Goal: Book appointment/travel/reservation

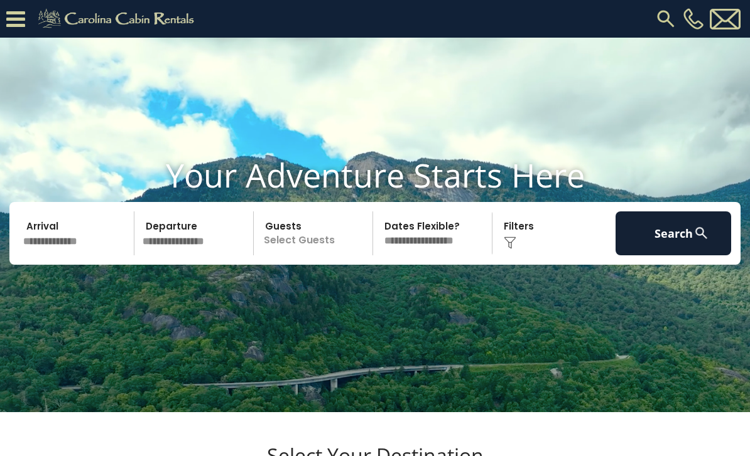
click at [43, 255] on input "text" at bounding box center [77, 234] width 116 height 44
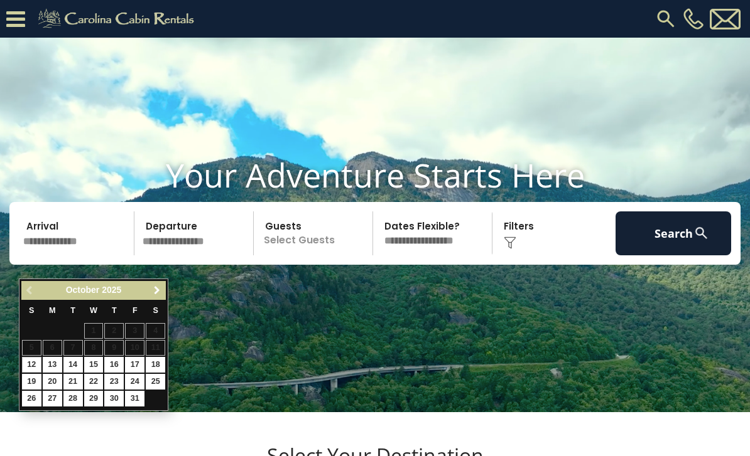
click at [153, 293] on span "Next" at bounding box center [157, 291] width 10 height 10
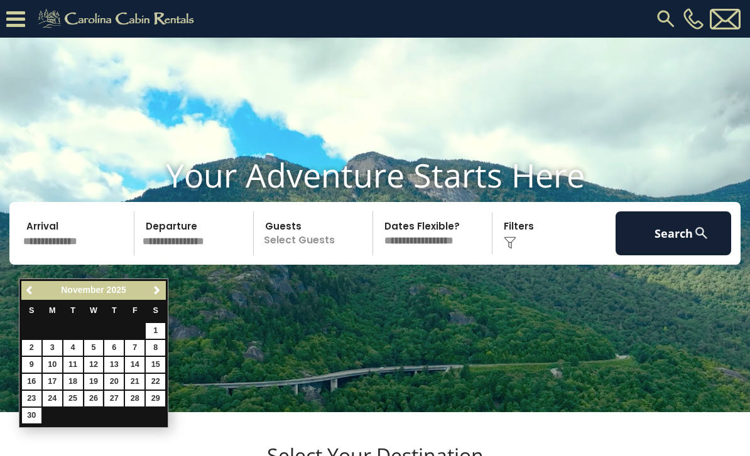
click at [89, 395] on link "26" at bounding box center [93, 399] width 19 height 16
type input "********"
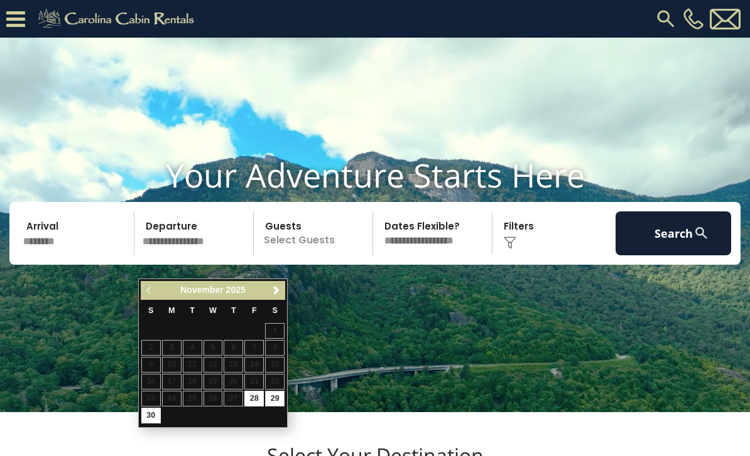
click at [277, 395] on link "29" at bounding box center [274, 399] width 19 height 16
type input "********"
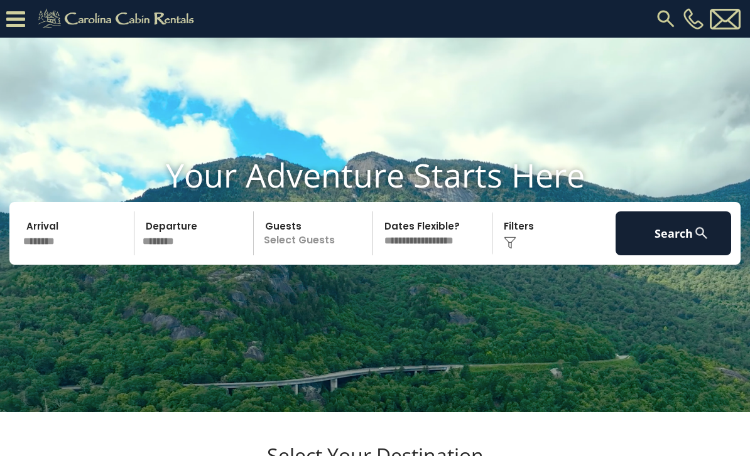
click at [301, 255] on p "Select Guests" at bounding box center [314, 234] width 115 height 44
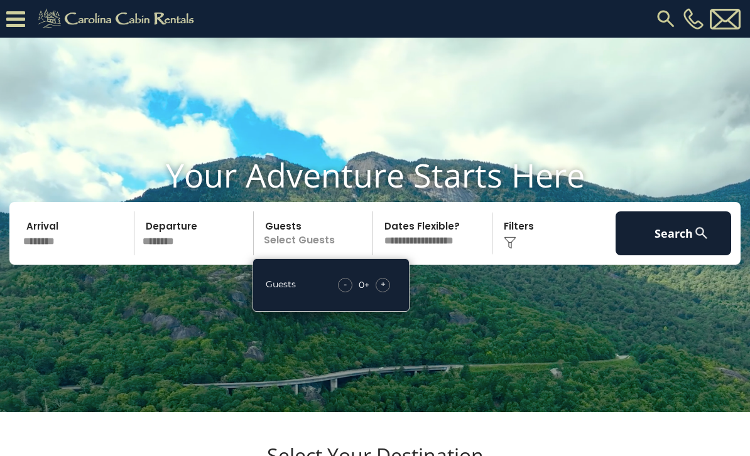
click at [381, 291] on span "+" at bounding box center [382, 284] width 5 height 13
click at [379, 293] on div "+" at bounding box center [382, 285] width 14 height 14
click at [393, 293] on div "- 2 + +" at bounding box center [364, 285] width 64 height 14
click at [380, 291] on span "+" at bounding box center [382, 284] width 5 height 13
click at [429, 255] on select "**********" at bounding box center [434, 234] width 115 height 44
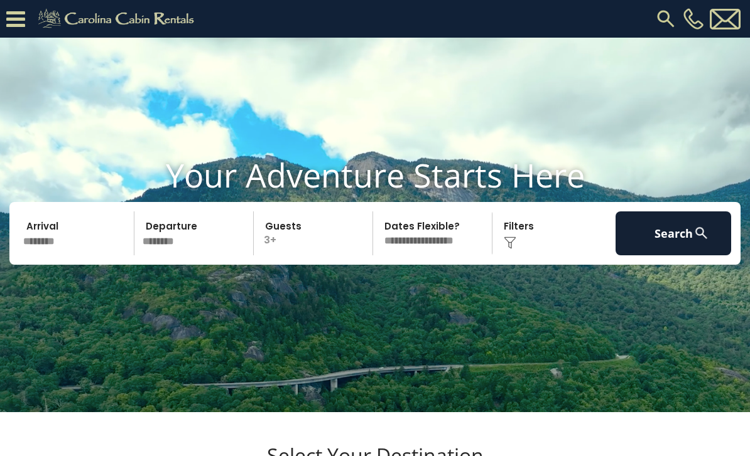
select select "*"
click at [655, 255] on button "Search" at bounding box center [673, 234] width 116 height 44
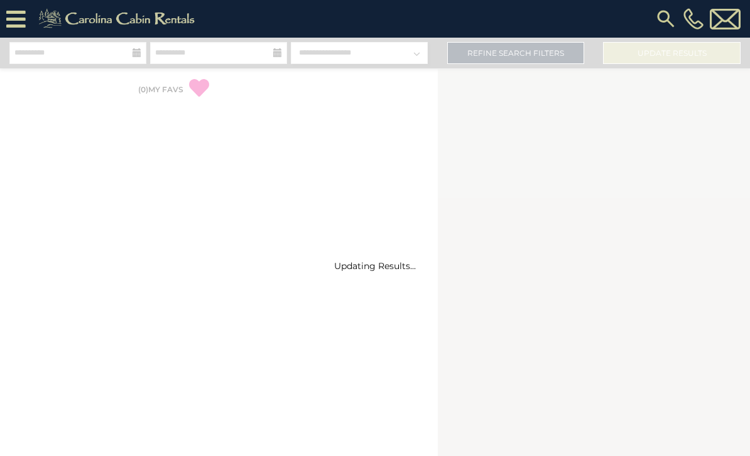
select select "*"
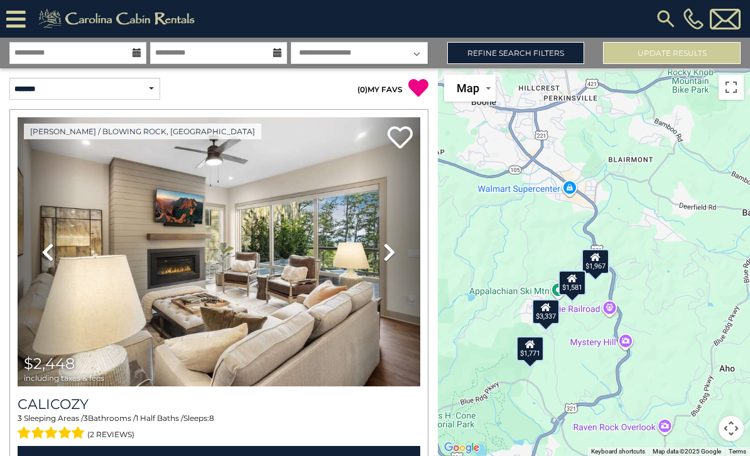
click at [572, 296] on div "$1,581" at bounding box center [572, 283] width 28 height 25
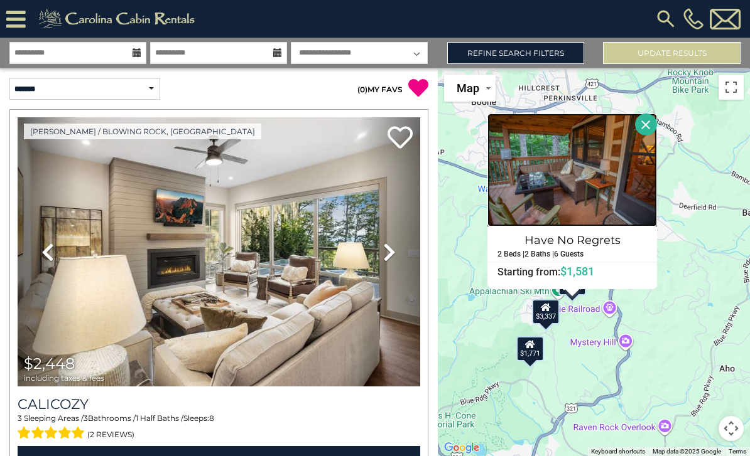
click at [564, 193] on img at bounding box center [571, 170] width 169 height 113
click at [462, 348] on div "$2,448 $1,646 $1,146 $4,864 $2,420 $2,164 $2,780 $2,026 $762 $5,026 $2,606 $1,9…" at bounding box center [594, 262] width 313 height 388
click at [647, 136] on button "Close" at bounding box center [646, 125] width 22 height 22
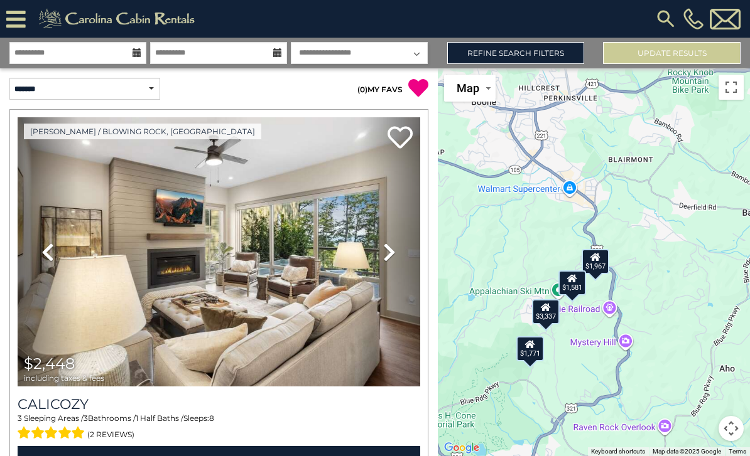
click at [600, 274] on div "$1,967" at bounding box center [595, 261] width 28 height 25
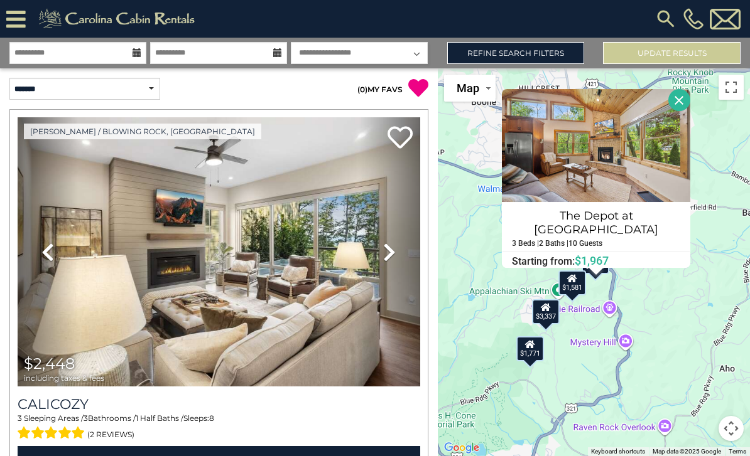
click at [528, 362] on div "$1,771" at bounding box center [530, 348] width 28 height 25
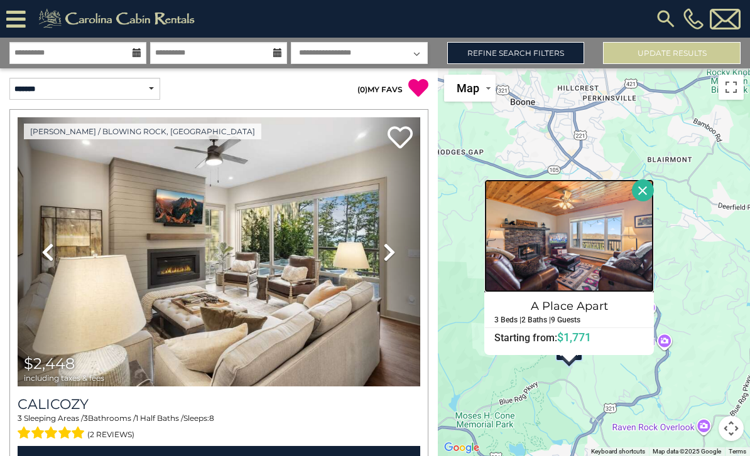
click at [528, 252] on img at bounding box center [568, 236] width 169 height 113
click at [651, 202] on button "Close" at bounding box center [643, 191] width 22 height 22
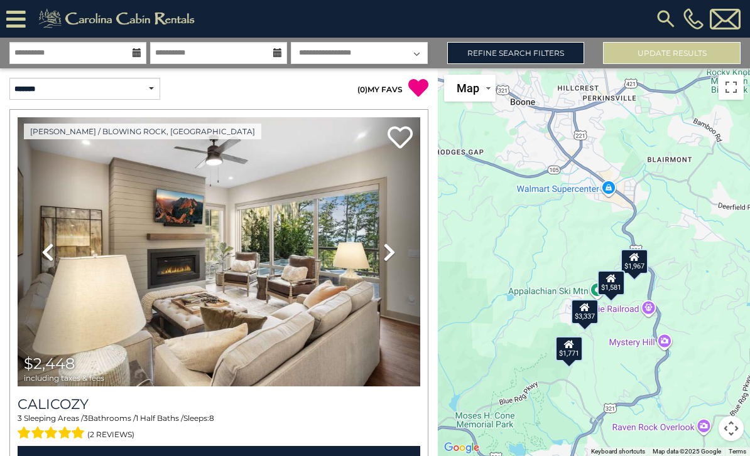
click at [589, 312] on icon at bounding box center [584, 307] width 10 height 9
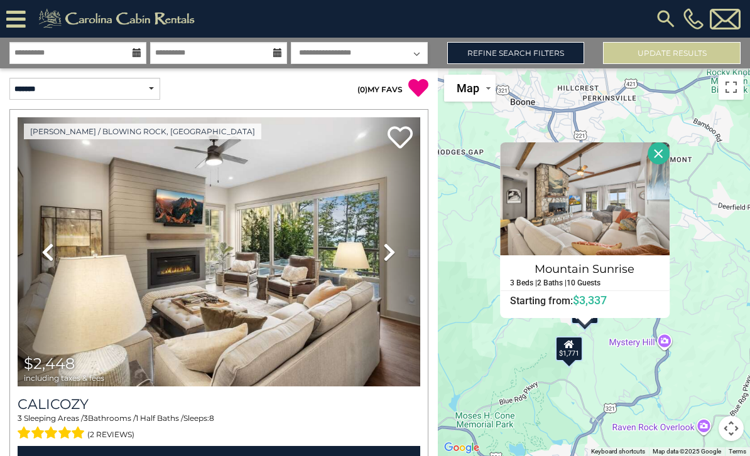
click at [487, 360] on div "$2,448 $1,646 $1,146 $4,864 $2,420 $2,164 $2,780 $2,026 $762 $5,026 $2,606 $1,9…" at bounding box center [594, 262] width 313 height 388
click at [699, 299] on div "$2,448 $1,646 $1,146 $4,864 $2,420 $2,164 $2,780 $2,026 $762 $5,026 $2,606 $1,9…" at bounding box center [594, 262] width 313 height 388
click at [660, 164] on button "Close" at bounding box center [658, 154] width 22 height 22
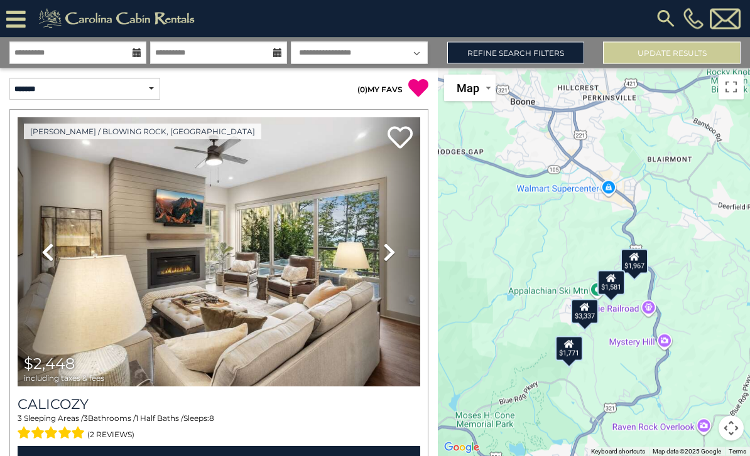
scroll to position [40, 0]
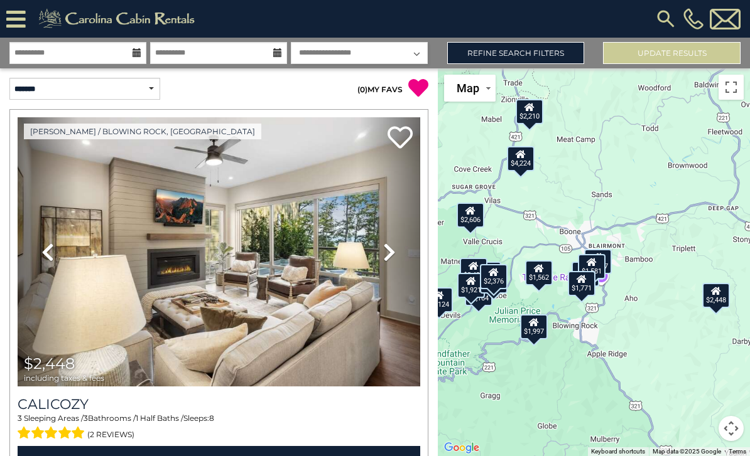
click at [716, 287] on icon at bounding box center [716, 291] width 10 height 9
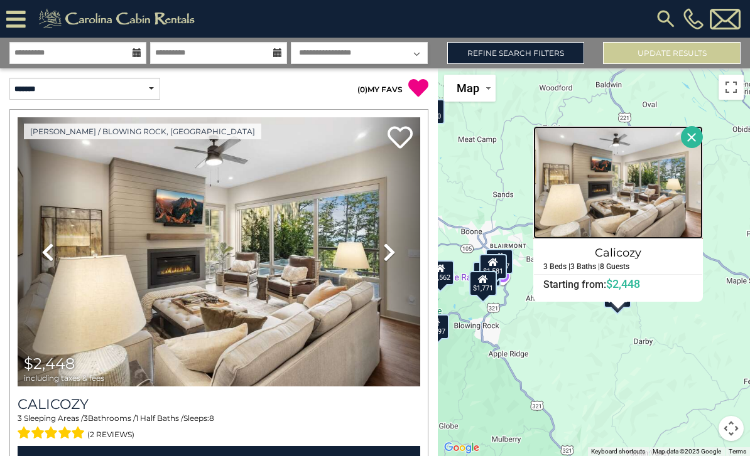
click at [686, 126] on img at bounding box center [617, 182] width 169 height 113
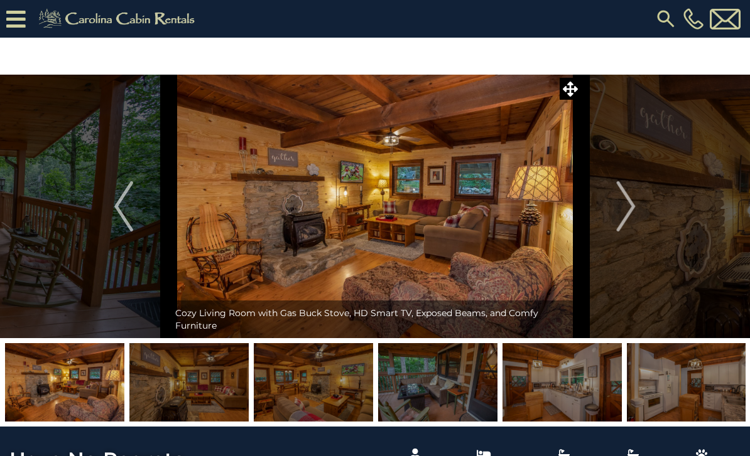
click at [629, 210] on img "Next" at bounding box center [625, 206] width 19 height 50
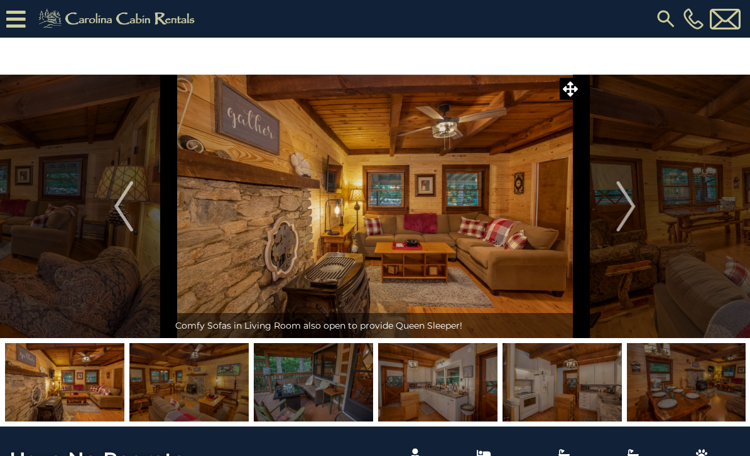
click at [618, 198] on img "Next" at bounding box center [625, 206] width 19 height 50
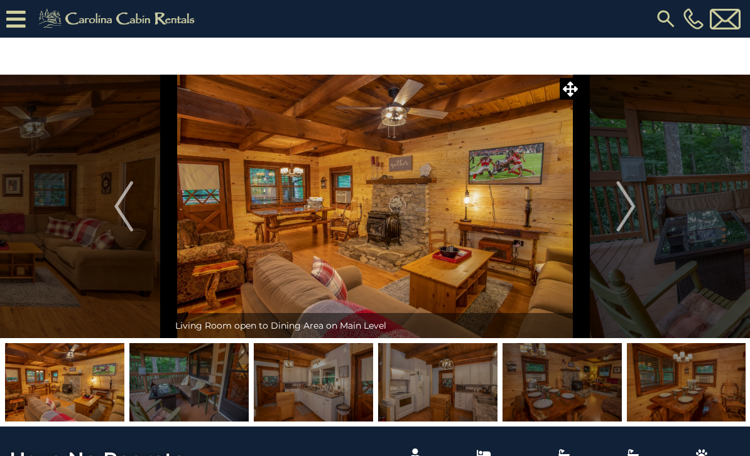
click at [619, 205] on img "Next" at bounding box center [625, 206] width 19 height 50
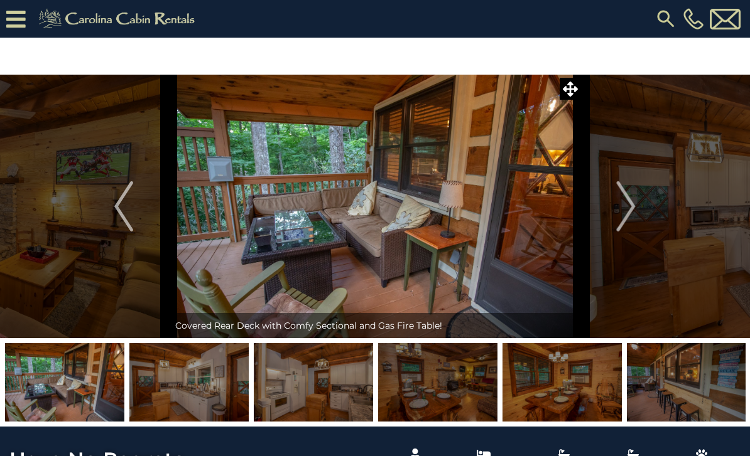
click at [615, 210] on button "Next" at bounding box center [626, 207] width 90 height 264
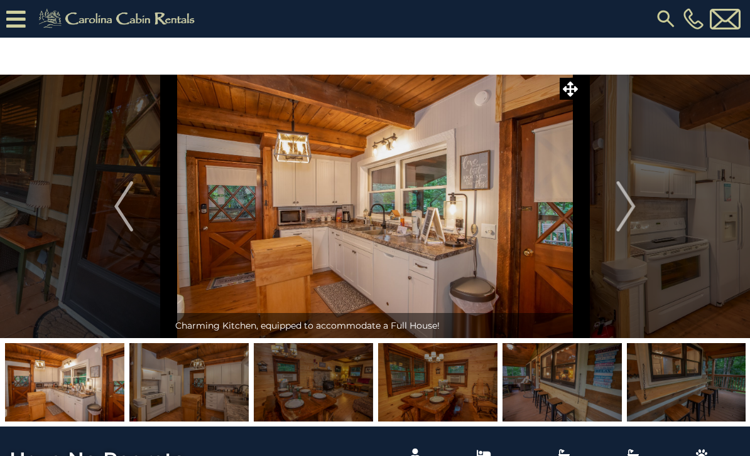
click at [598, 207] on button "Next" at bounding box center [626, 207] width 90 height 264
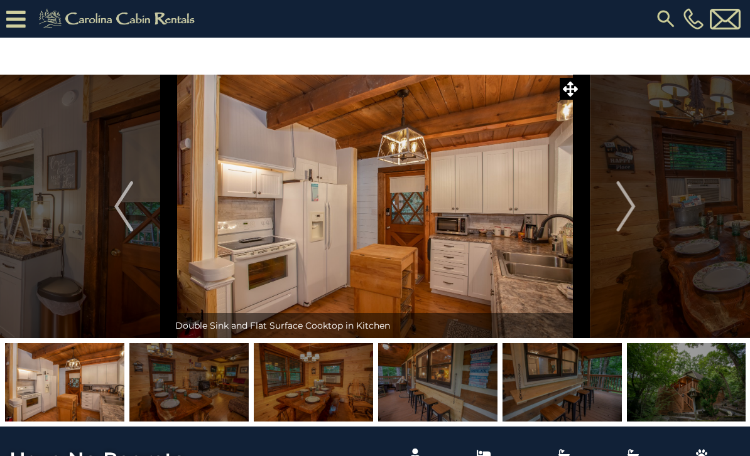
click at [119, 210] on img "Previous" at bounding box center [123, 206] width 19 height 50
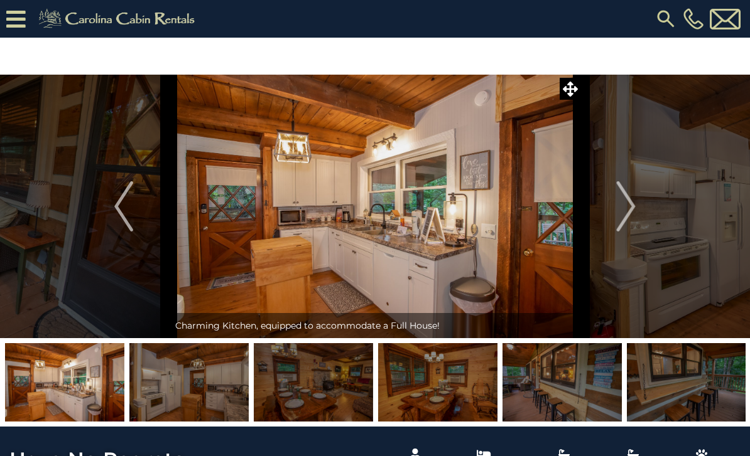
click at [614, 208] on button "Next" at bounding box center [626, 207] width 90 height 264
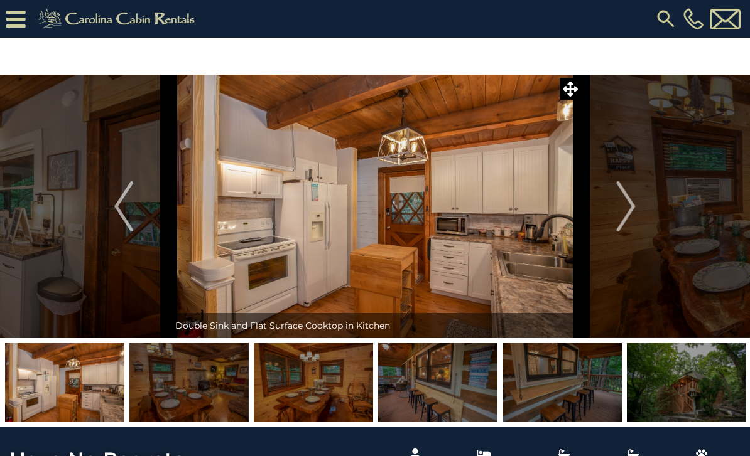
click at [619, 213] on img "Next" at bounding box center [625, 206] width 19 height 50
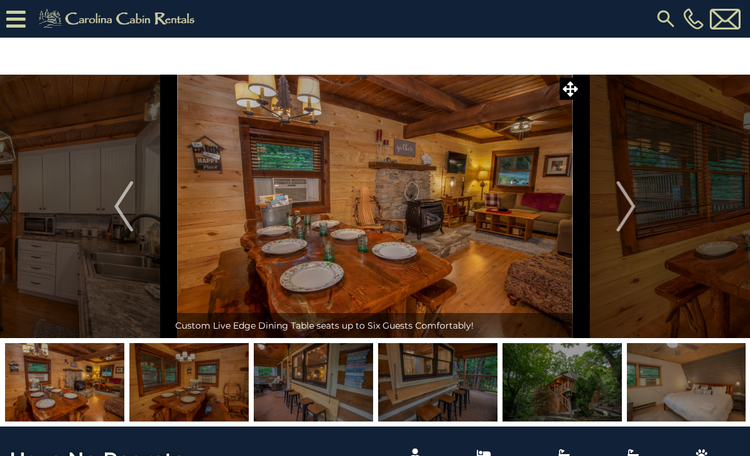
click at [617, 218] on img "Next" at bounding box center [625, 206] width 19 height 50
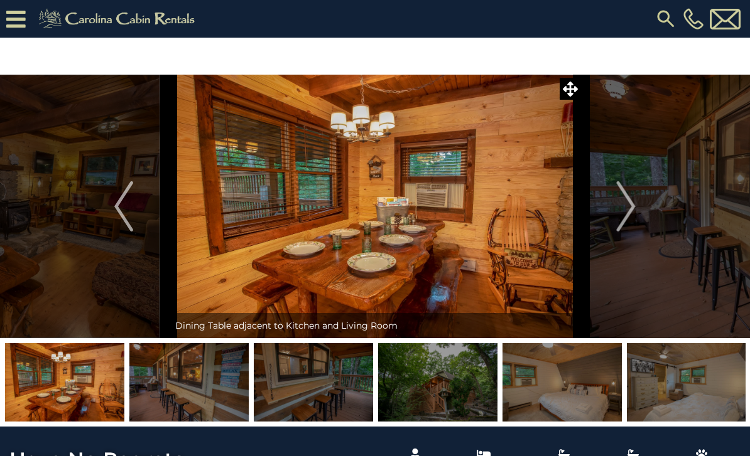
click at [621, 217] on img "Next" at bounding box center [625, 206] width 19 height 50
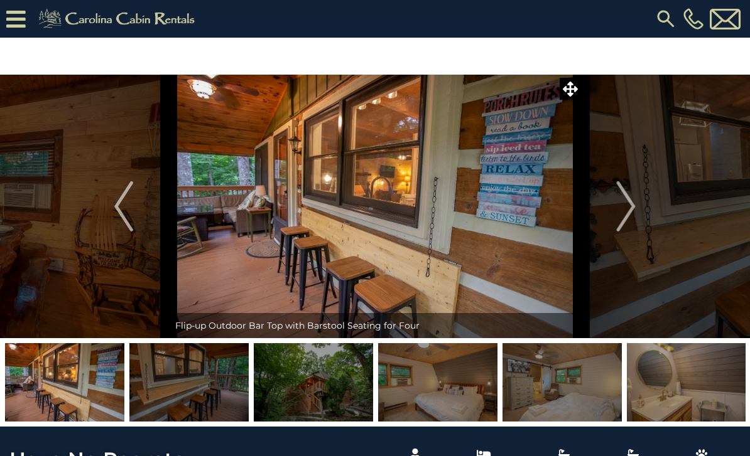
click at [621, 218] on img "Next" at bounding box center [625, 206] width 19 height 50
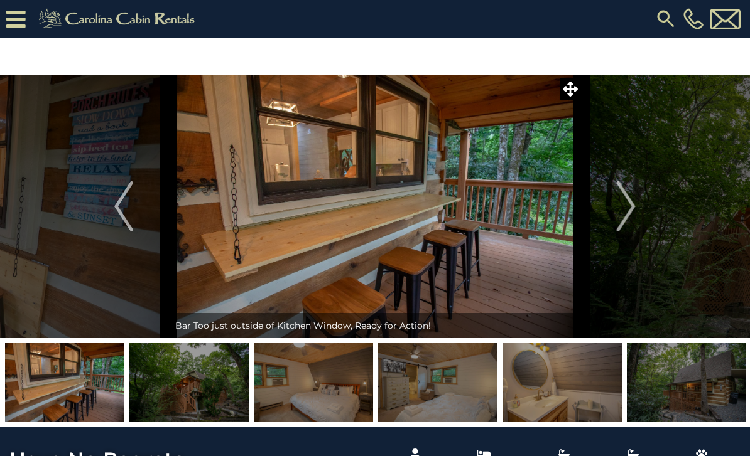
click at [623, 203] on img "Next" at bounding box center [625, 206] width 19 height 50
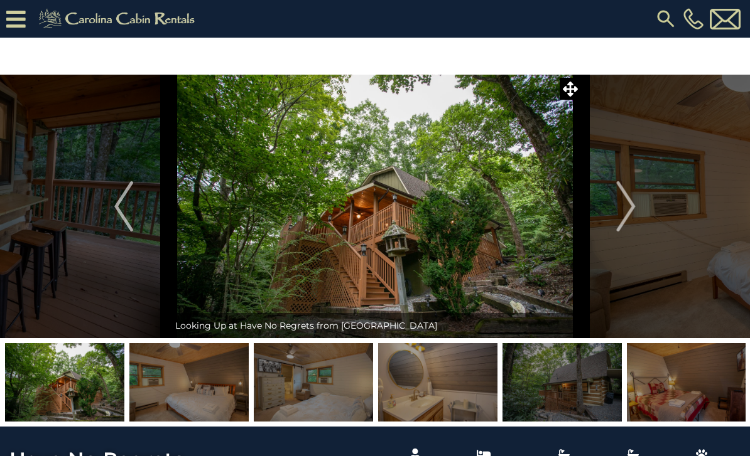
click at [623, 227] on img "Next" at bounding box center [625, 206] width 19 height 50
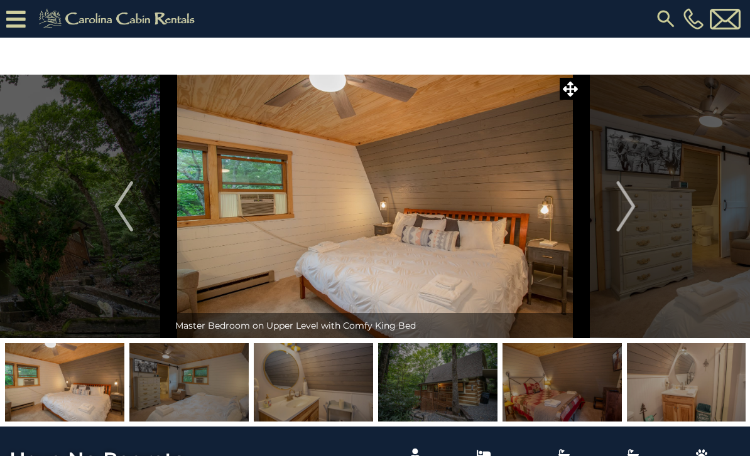
click at [621, 218] on img "Next" at bounding box center [625, 206] width 19 height 50
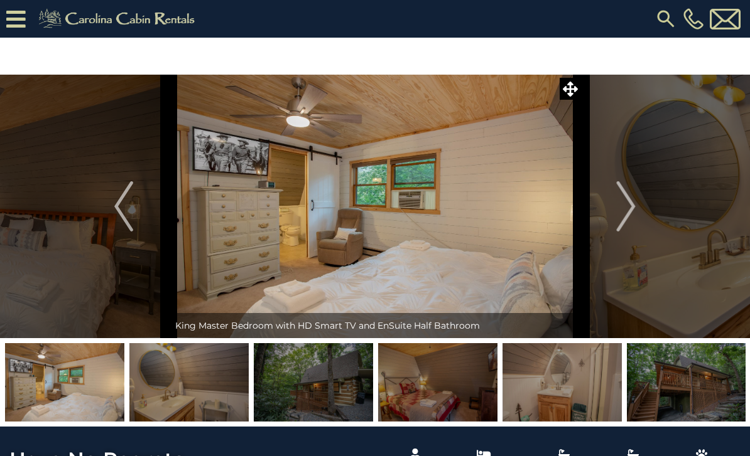
click at [620, 218] on img "Next" at bounding box center [625, 206] width 19 height 50
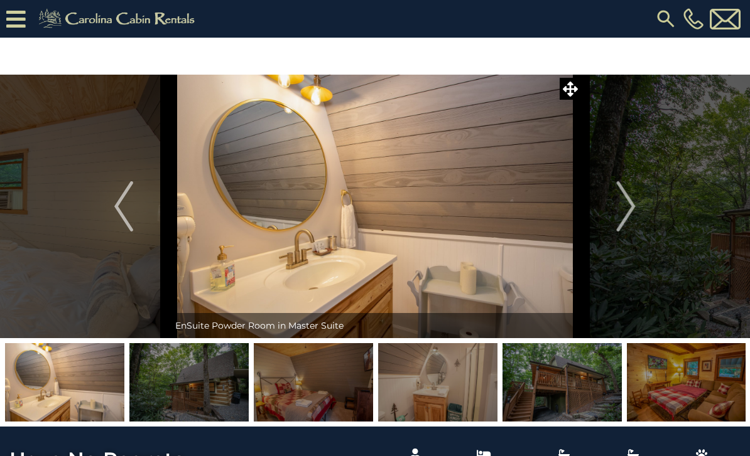
click at [618, 219] on img "Next" at bounding box center [625, 206] width 19 height 50
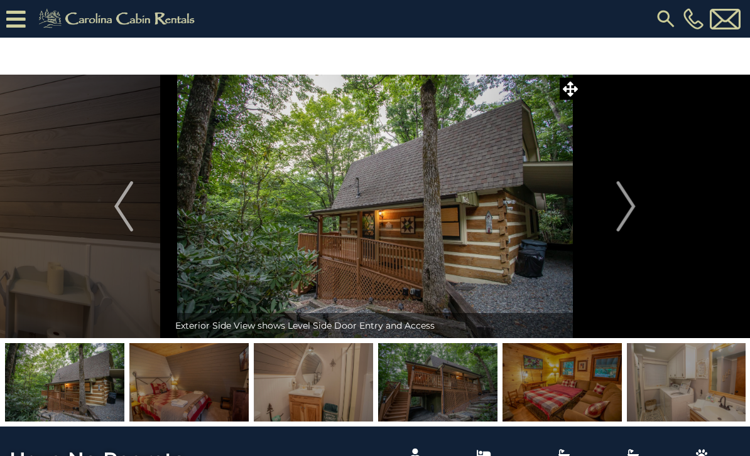
click at [616, 225] on img "Next" at bounding box center [625, 206] width 19 height 50
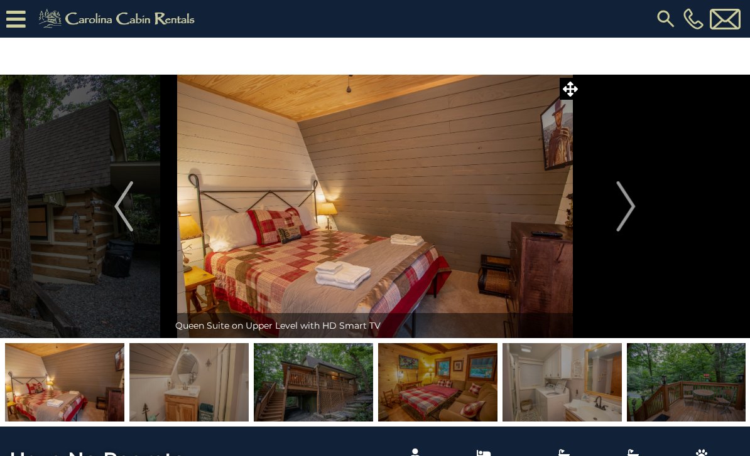
click at [616, 213] on button "Next" at bounding box center [626, 207] width 90 height 264
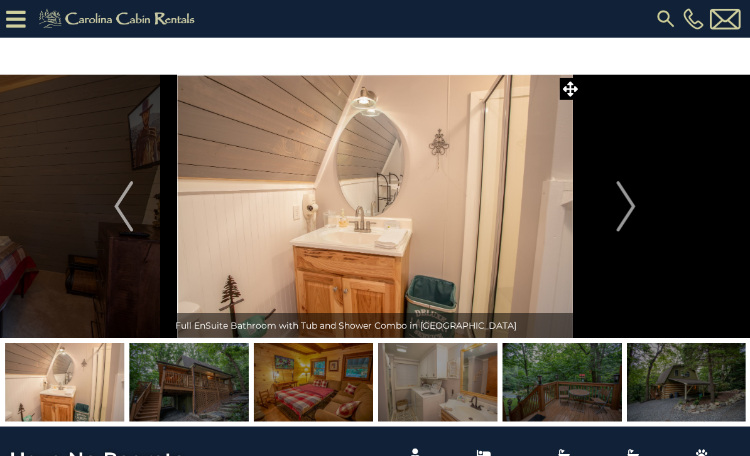
click at [622, 213] on img "Next" at bounding box center [625, 206] width 19 height 50
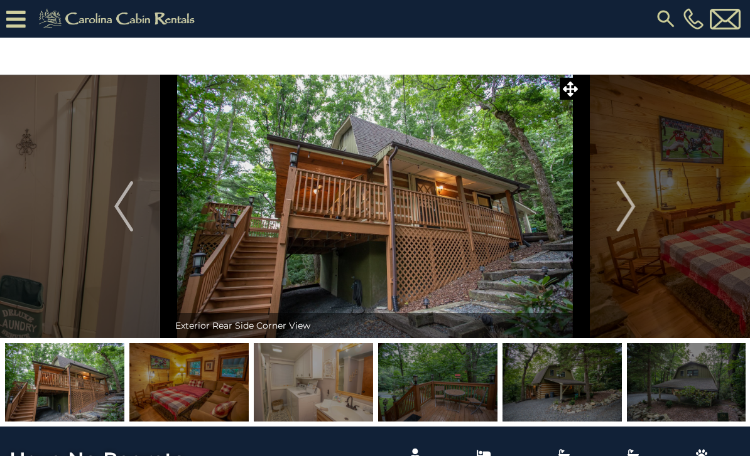
click at [621, 212] on img "Next" at bounding box center [625, 206] width 19 height 50
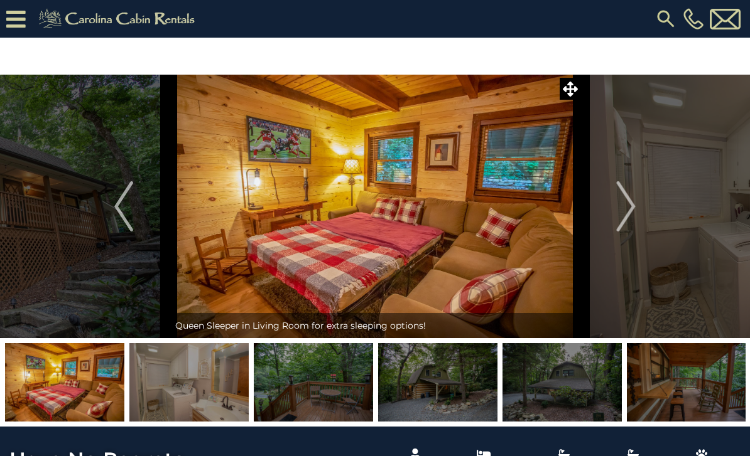
click at [612, 208] on button "Next" at bounding box center [626, 207] width 90 height 264
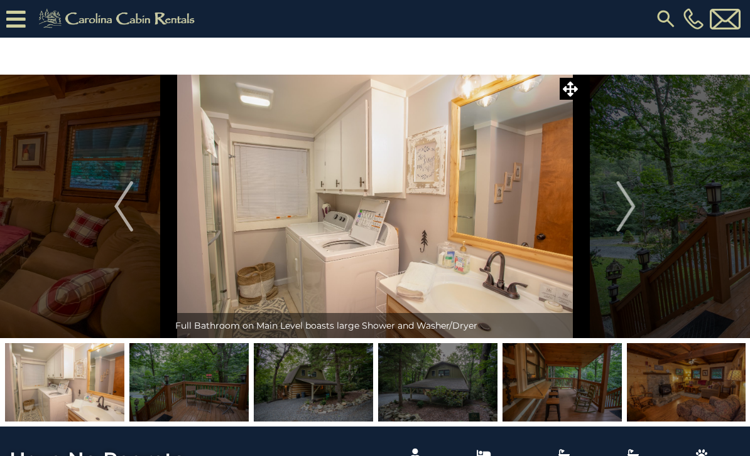
click at [614, 213] on button "Next" at bounding box center [626, 207] width 90 height 264
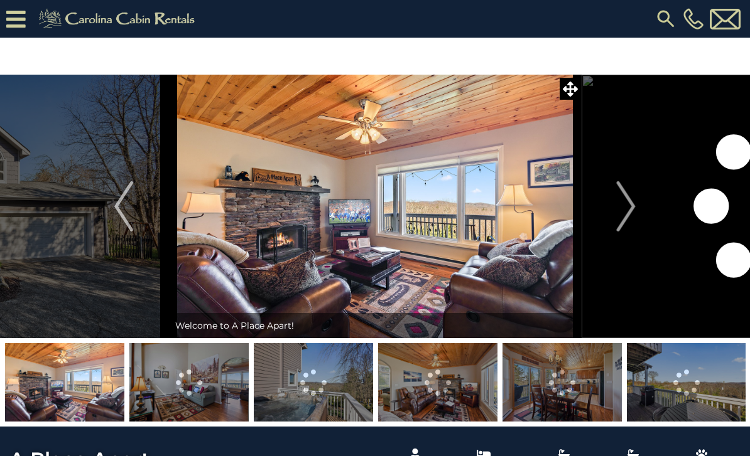
click at [613, 210] on button "Next" at bounding box center [626, 207] width 90 height 264
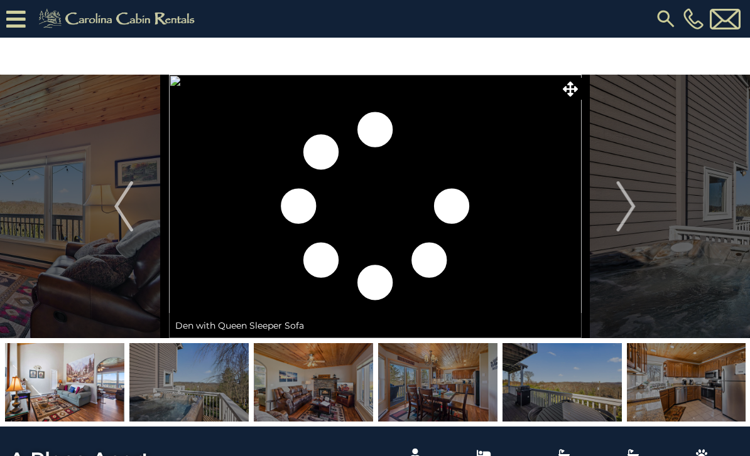
click at [603, 216] on button "Next" at bounding box center [626, 207] width 90 height 264
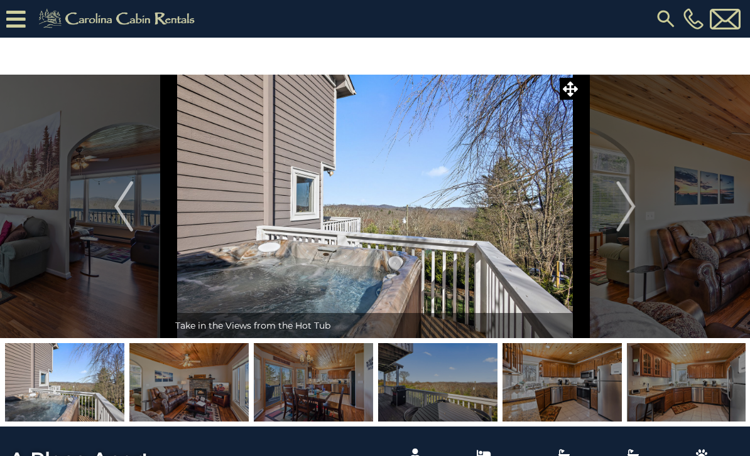
click at [601, 205] on button "Next" at bounding box center [626, 207] width 90 height 264
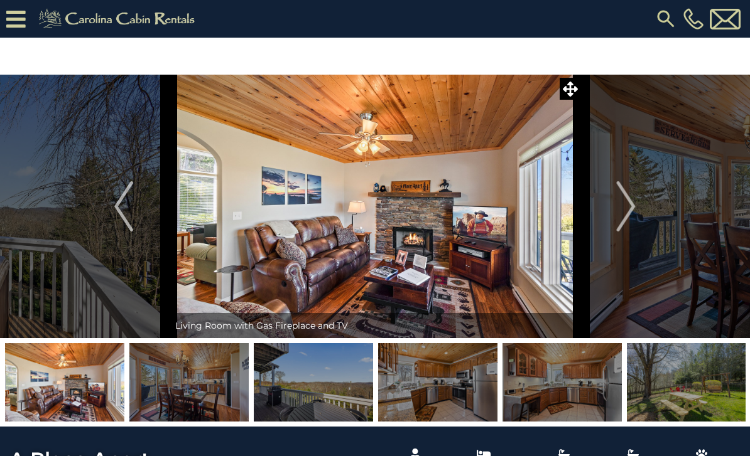
click at [595, 209] on button "Next" at bounding box center [626, 207] width 90 height 264
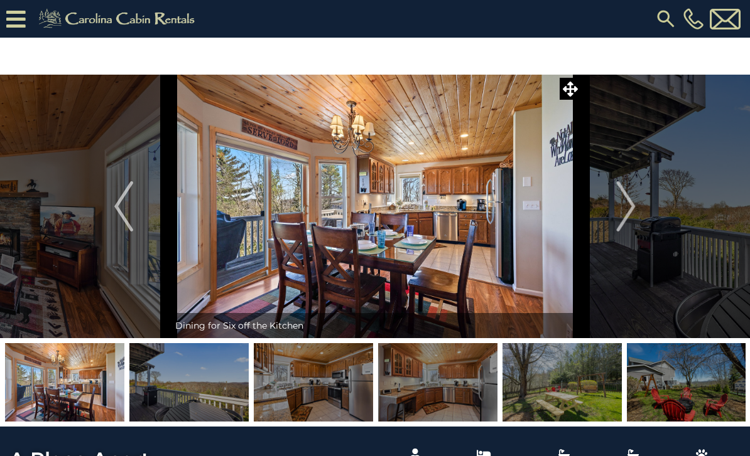
click at [596, 213] on button "Next" at bounding box center [626, 207] width 90 height 264
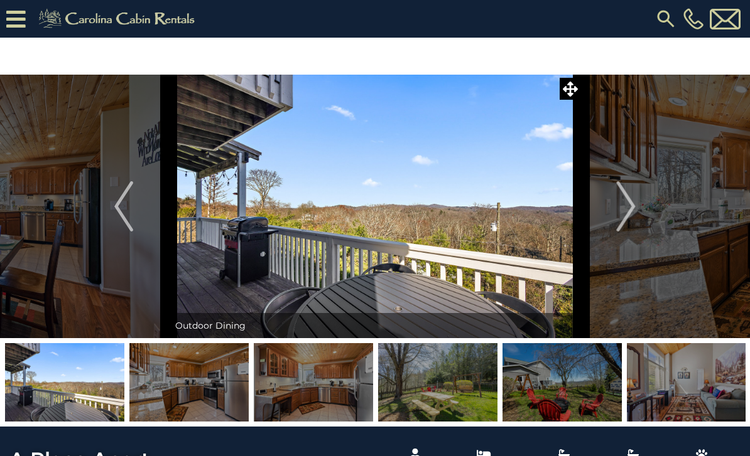
click at [603, 213] on button "Next" at bounding box center [626, 207] width 90 height 264
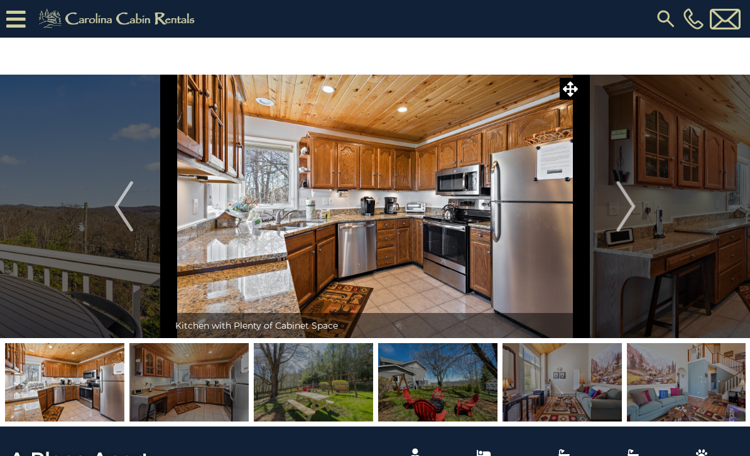
click at [593, 203] on button "Next" at bounding box center [626, 207] width 90 height 264
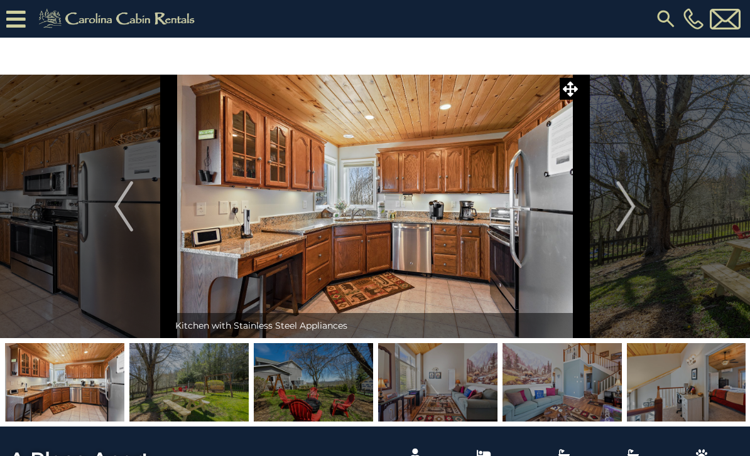
click at [119, 216] on img "Previous" at bounding box center [123, 206] width 19 height 50
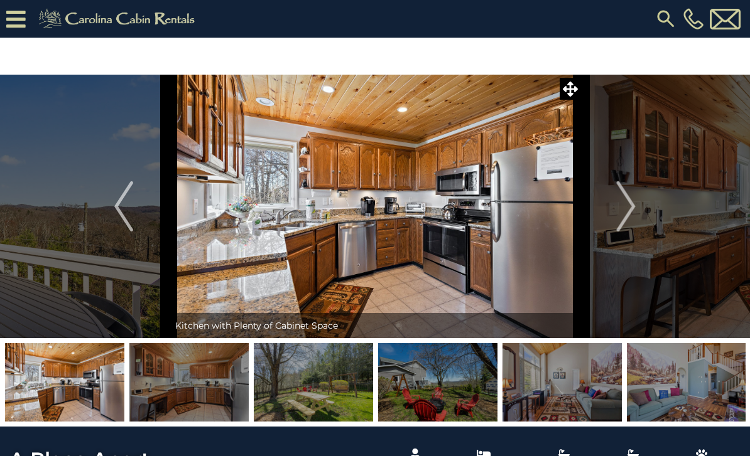
click at [116, 210] on img "Previous" at bounding box center [123, 206] width 19 height 50
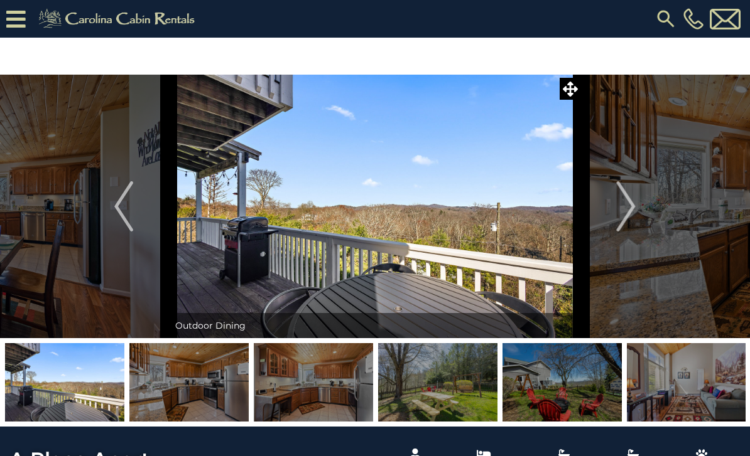
click at [616, 217] on button "Next" at bounding box center [626, 207] width 90 height 264
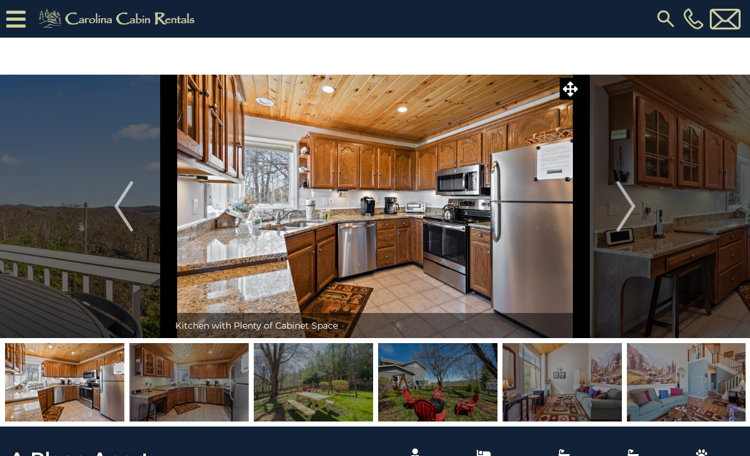
click at [607, 206] on button "Next" at bounding box center [626, 207] width 90 height 264
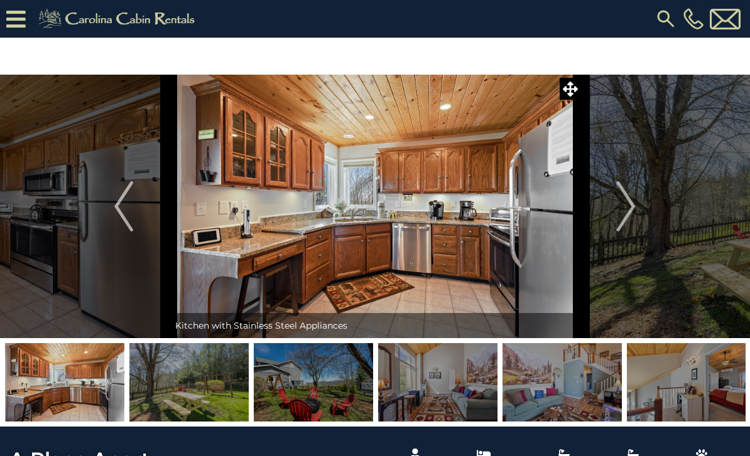
click at [606, 206] on button "Next" at bounding box center [626, 207] width 90 height 264
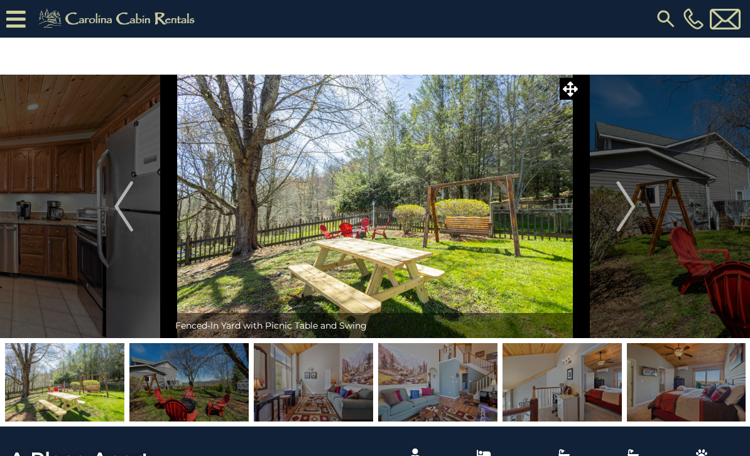
click at [596, 196] on button "Next" at bounding box center [626, 207] width 90 height 264
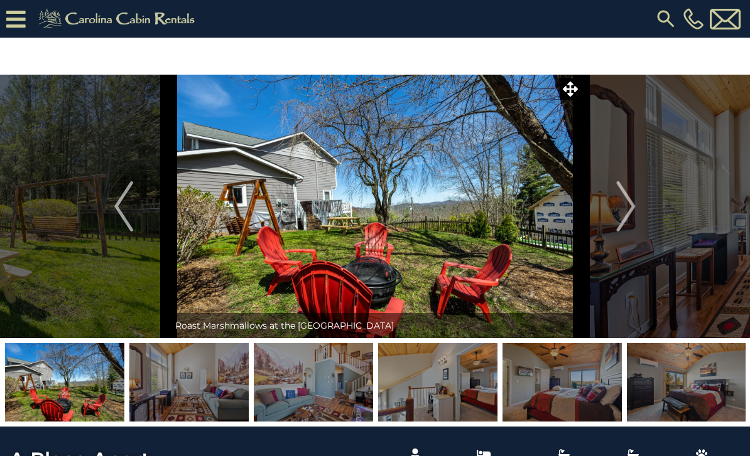
click at [593, 200] on button "Next" at bounding box center [626, 207] width 90 height 264
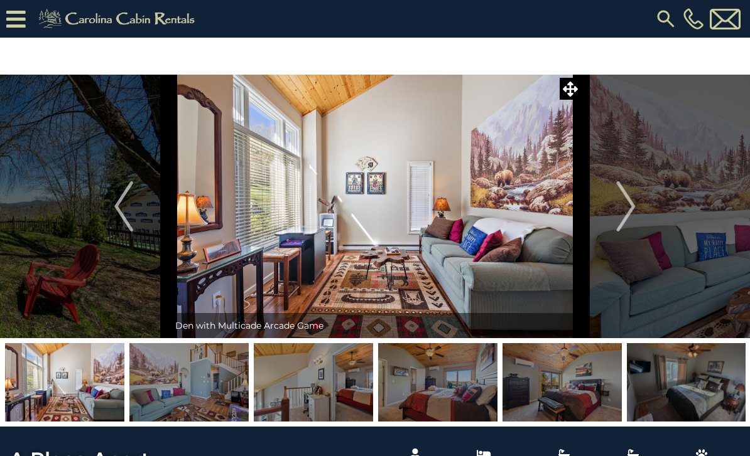
click at [595, 199] on button "Next" at bounding box center [626, 207] width 90 height 264
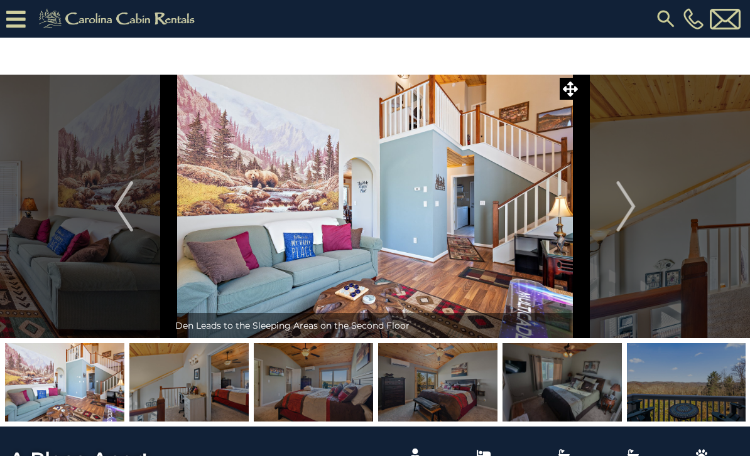
click at [606, 222] on button "Next" at bounding box center [626, 207] width 90 height 264
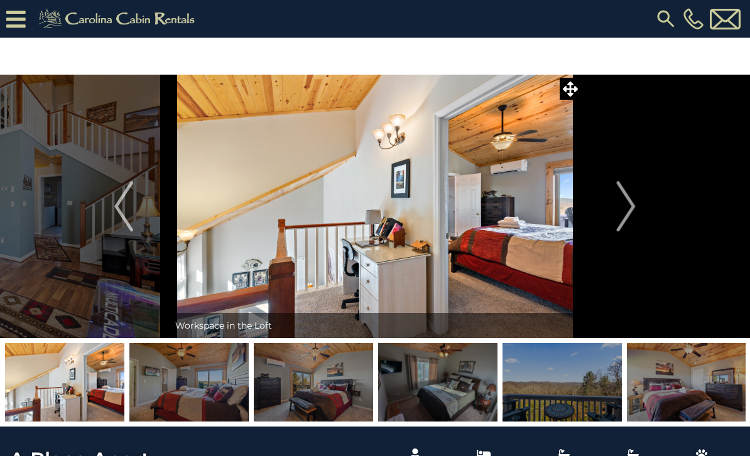
click at [603, 218] on button "Next" at bounding box center [626, 207] width 90 height 264
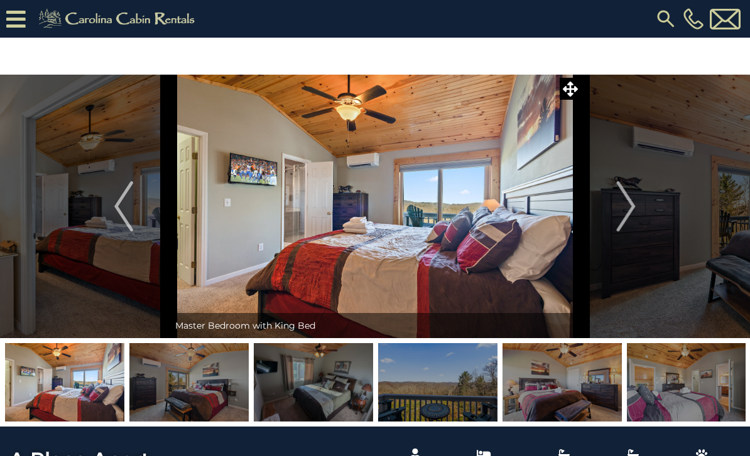
click at [601, 216] on button "Next" at bounding box center [626, 207] width 90 height 264
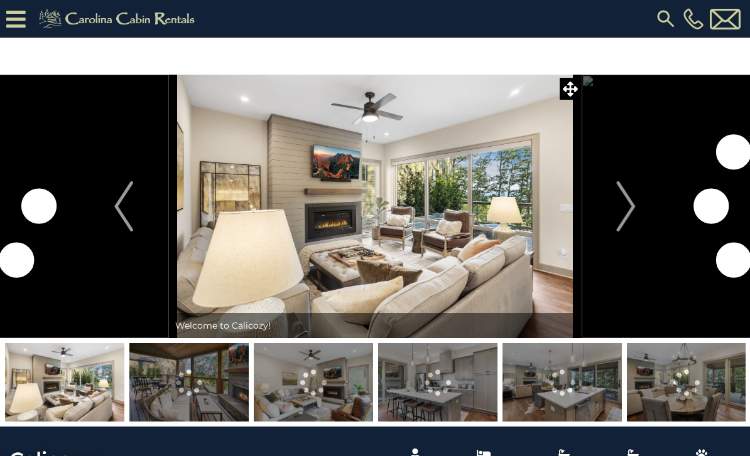
click at [619, 210] on img "Next" at bounding box center [625, 206] width 19 height 50
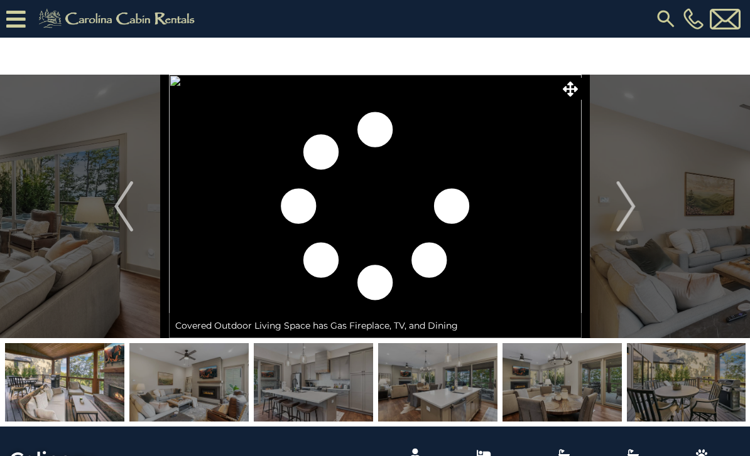
click at [619, 218] on img "Next" at bounding box center [625, 206] width 19 height 50
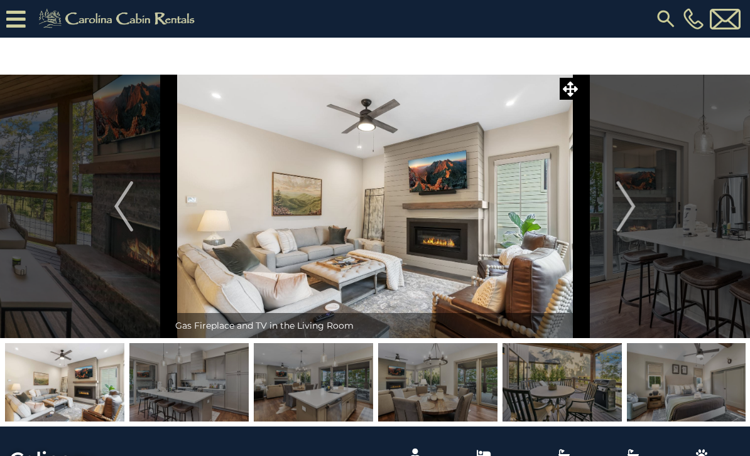
click at [616, 212] on button "Next" at bounding box center [626, 207] width 90 height 264
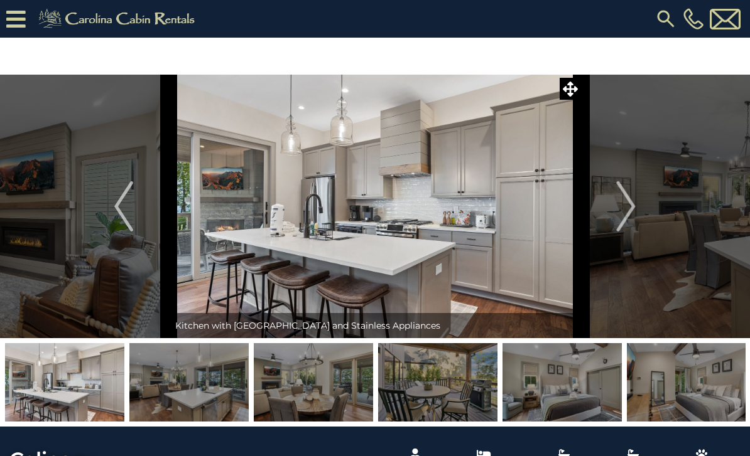
click at [611, 219] on button "Next" at bounding box center [626, 207] width 90 height 264
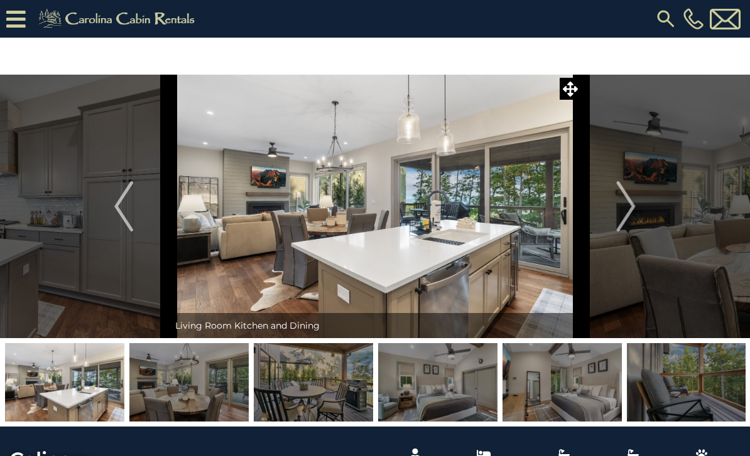
click at [117, 212] on img "Previous" at bounding box center [123, 206] width 19 height 50
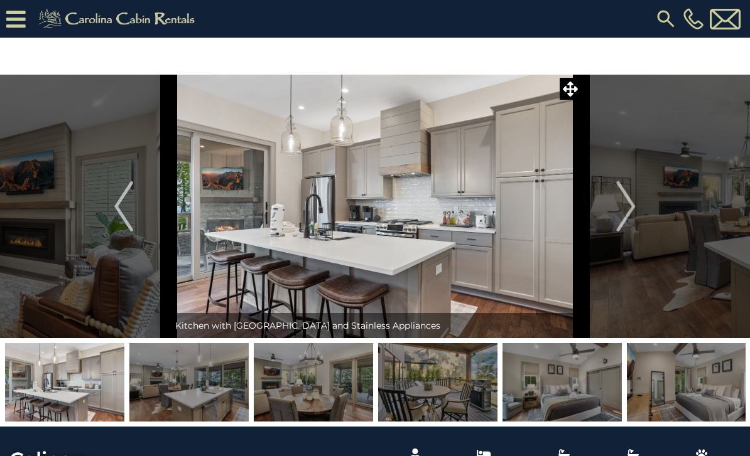
click at [627, 213] on img "Next" at bounding box center [625, 206] width 19 height 50
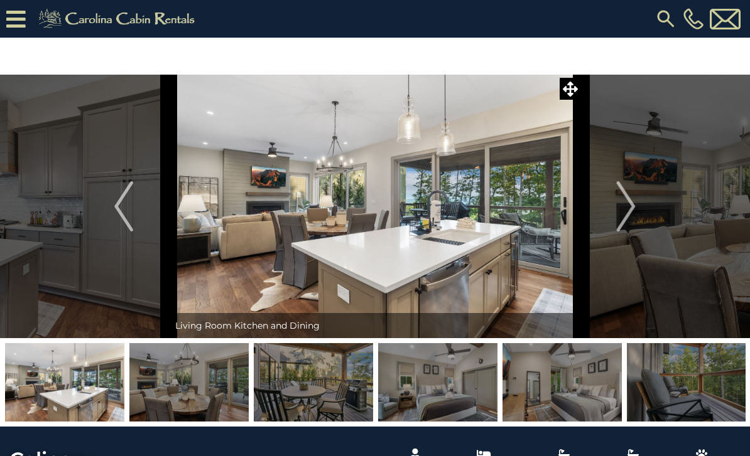
click at [623, 215] on img "Next" at bounding box center [625, 206] width 19 height 50
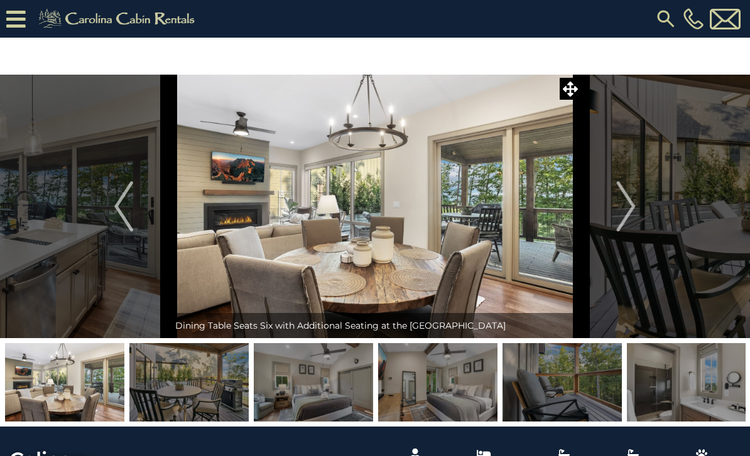
click at [621, 217] on img "Next" at bounding box center [625, 206] width 19 height 50
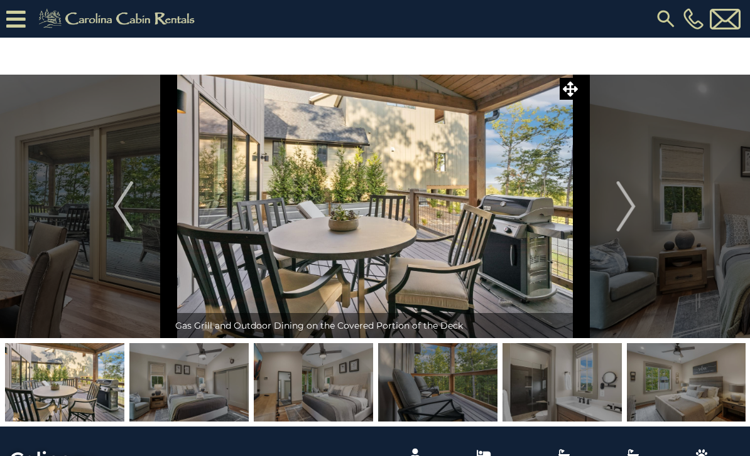
click at [618, 218] on img "Next" at bounding box center [625, 206] width 19 height 50
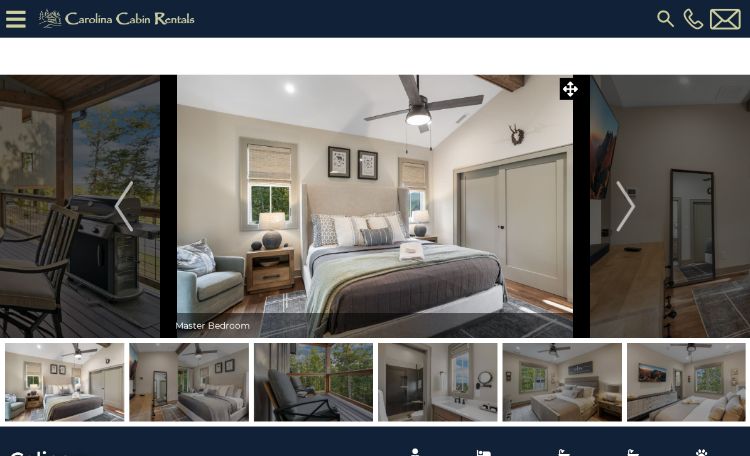
click at [612, 215] on button "Next" at bounding box center [626, 207] width 90 height 264
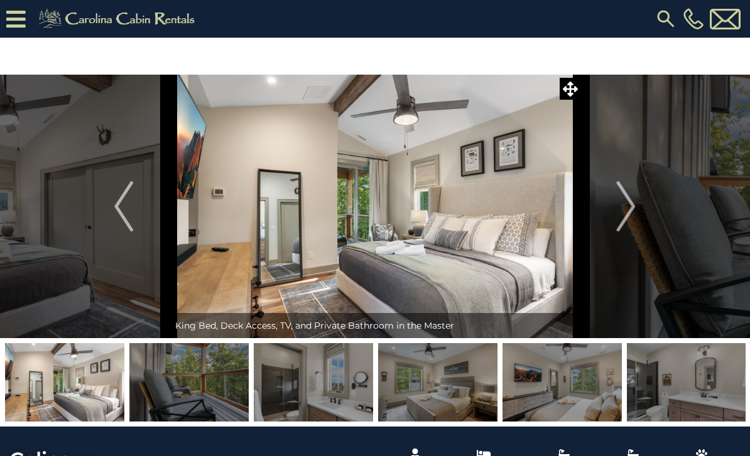
click at [614, 205] on button "Next" at bounding box center [626, 207] width 90 height 264
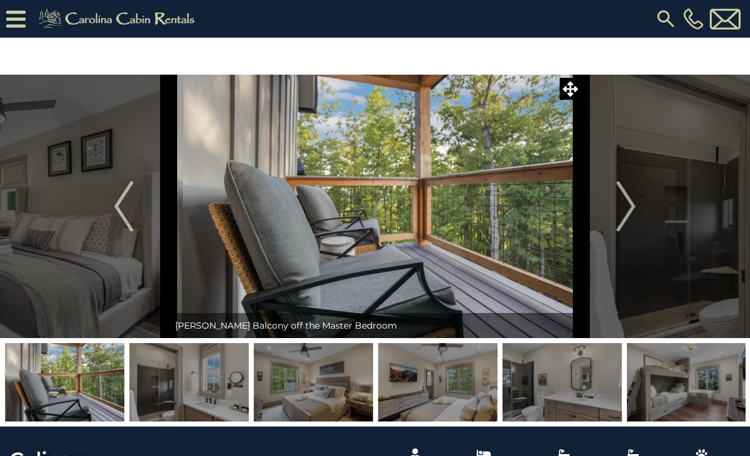
click at [619, 208] on img "Next" at bounding box center [625, 206] width 19 height 50
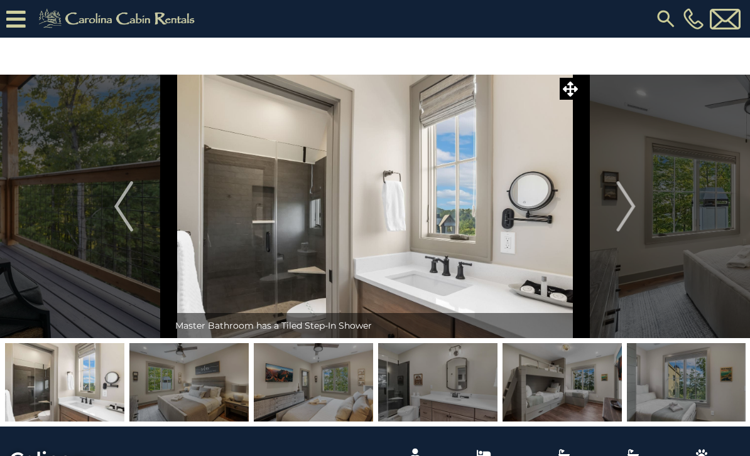
click at [620, 215] on img "Next" at bounding box center [625, 206] width 19 height 50
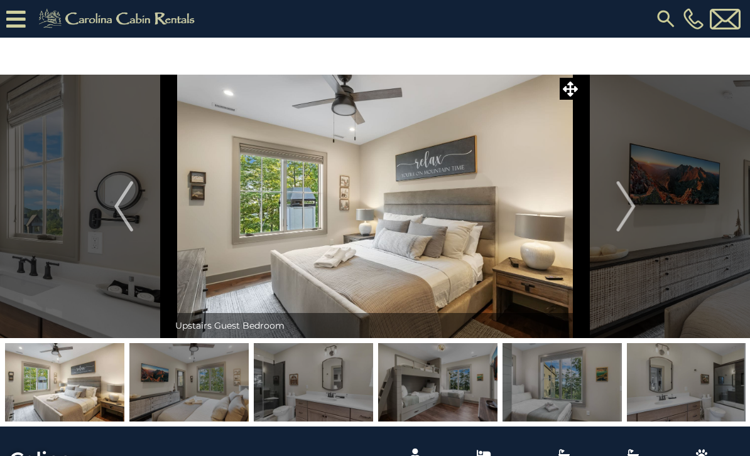
click at [614, 203] on button "Next" at bounding box center [626, 207] width 90 height 264
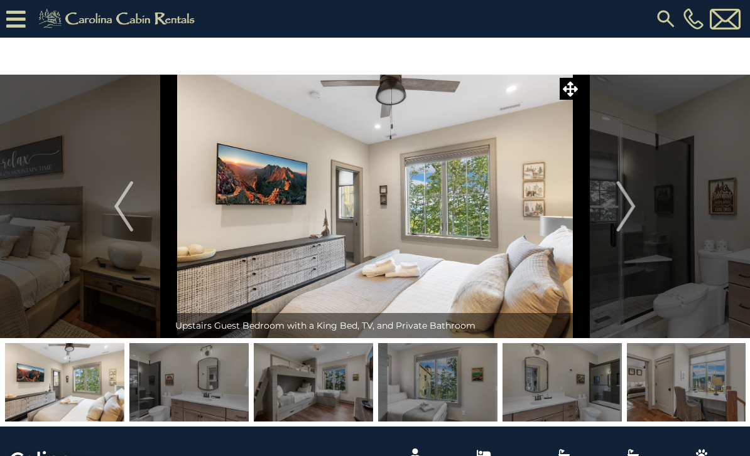
click at [619, 212] on img "Next" at bounding box center [625, 206] width 19 height 50
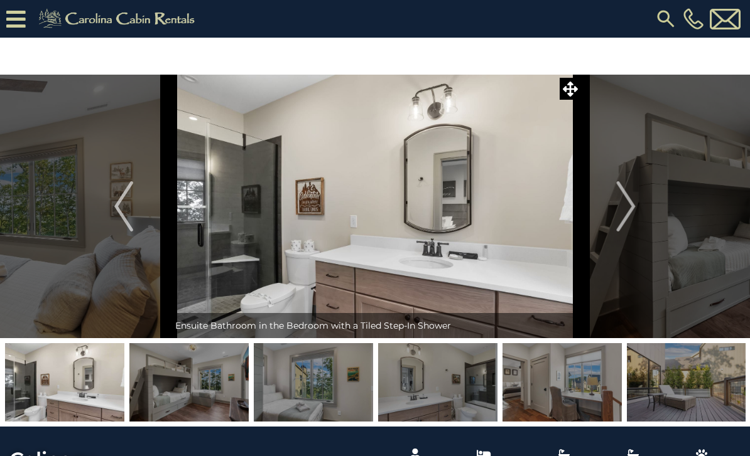
click at [616, 200] on img "Next" at bounding box center [625, 206] width 19 height 50
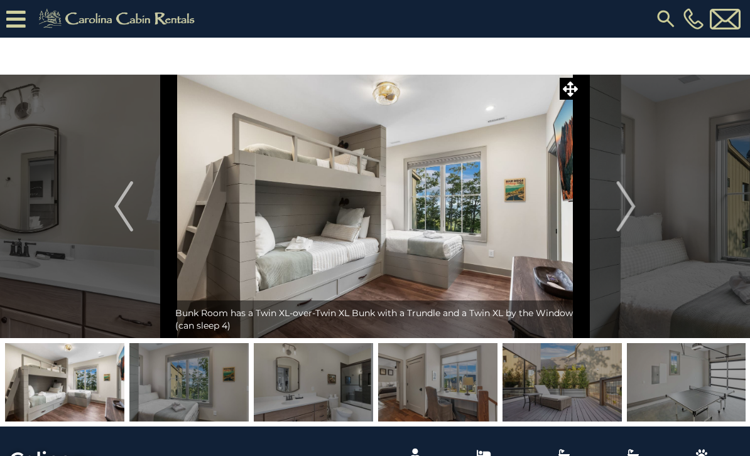
click at [616, 203] on img "Next" at bounding box center [625, 206] width 19 height 50
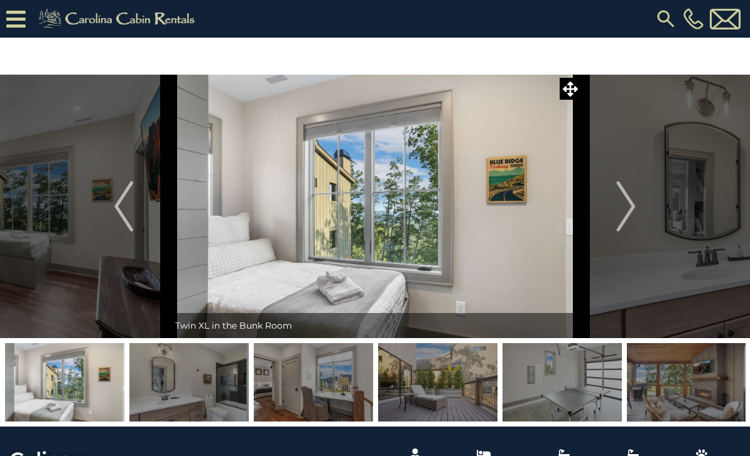
click at [623, 217] on img "Next" at bounding box center [625, 206] width 19 height 50
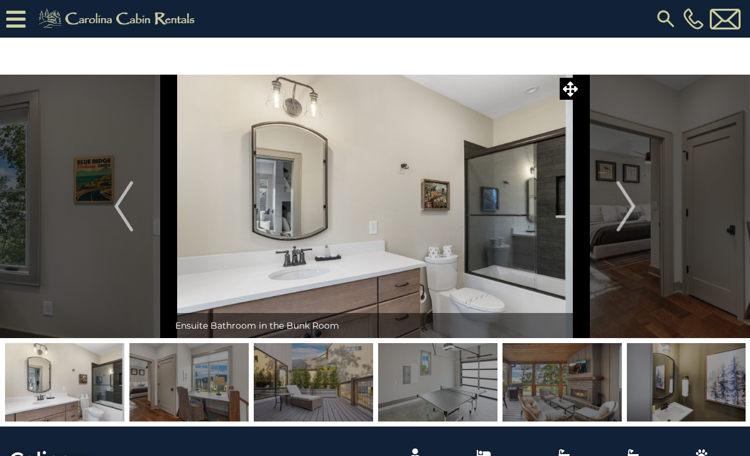
click at [623, 209] on img "Next" at bounding box center [625, 206] width 19 height 50
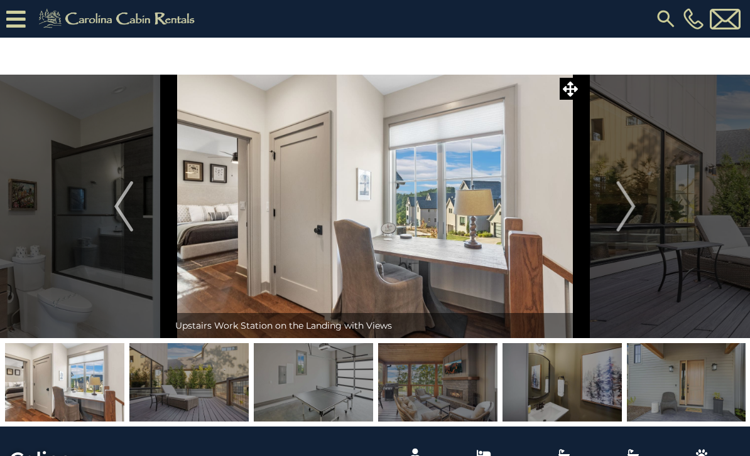
click at [623, 210] on img "Next" at bounding box center [625, 206] width 19 height 50
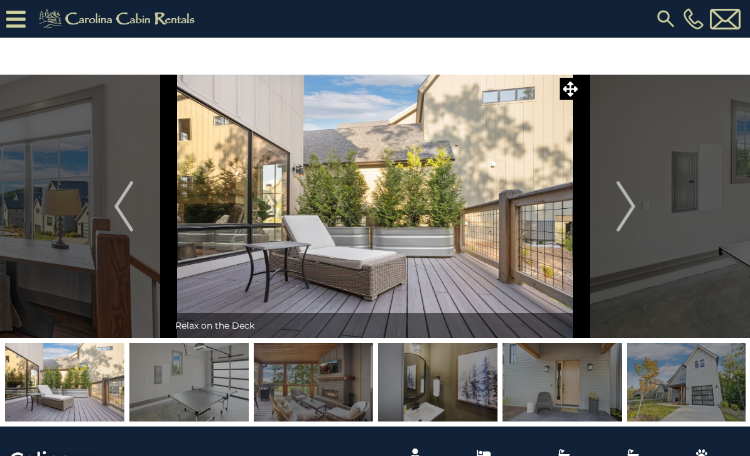
click at [616, 205] on button "Next" at bounding box center [626, 207] width 90 height 264
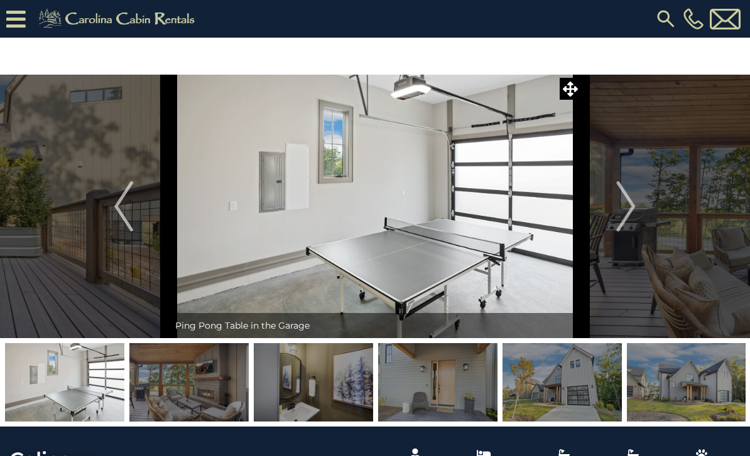
click at [628, 218] on img "Next" at bounding box center [625, 206] width 19 height 50
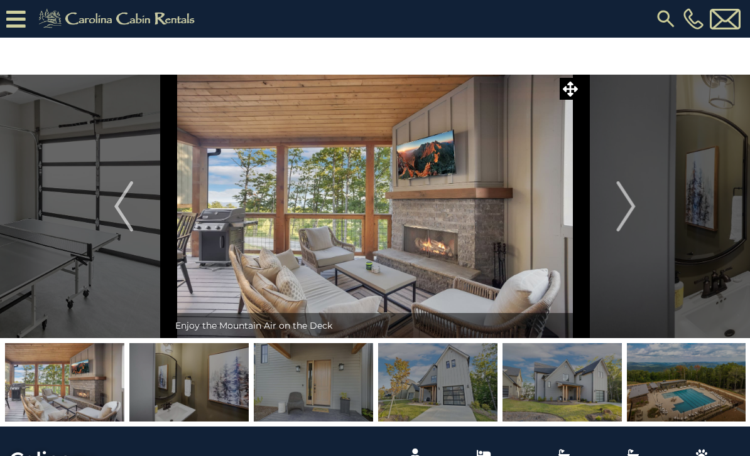
click at [623, 207] on img "Next" at bounding box center [625, 206] width 19 height 50
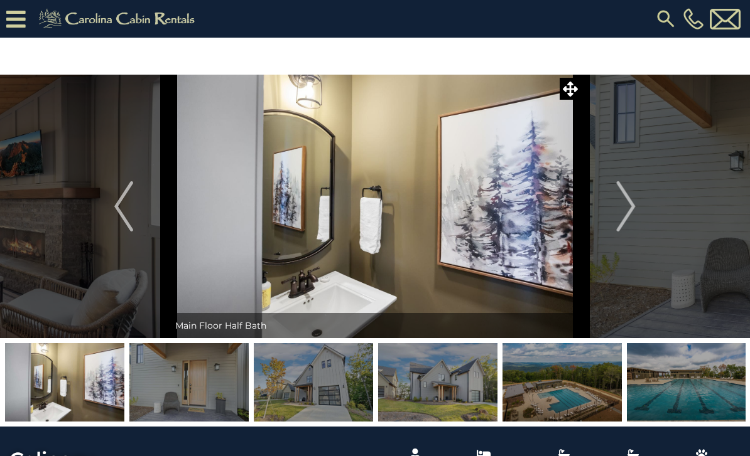
click at [619, 203] on img "Next" at bounding box center [625, 206] width 19 height 50
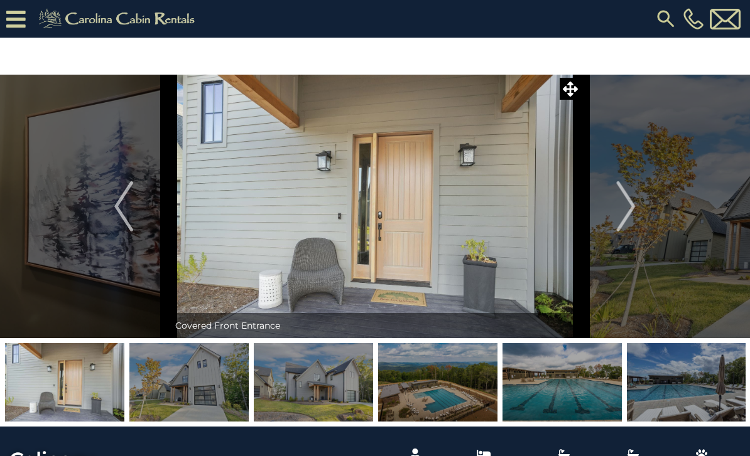
click at [616, 203] on button "Next" at bounding box center [626, 207] width 90 height 264
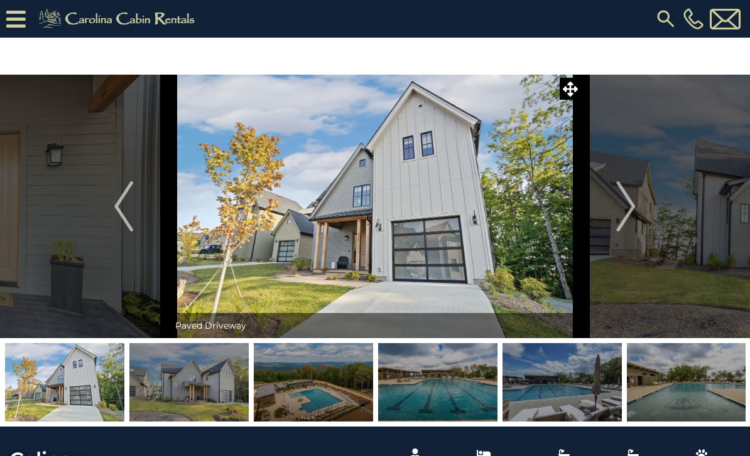
click at [612, 198] on button "Next" at bounding box center [626, 207] width 90 height 264
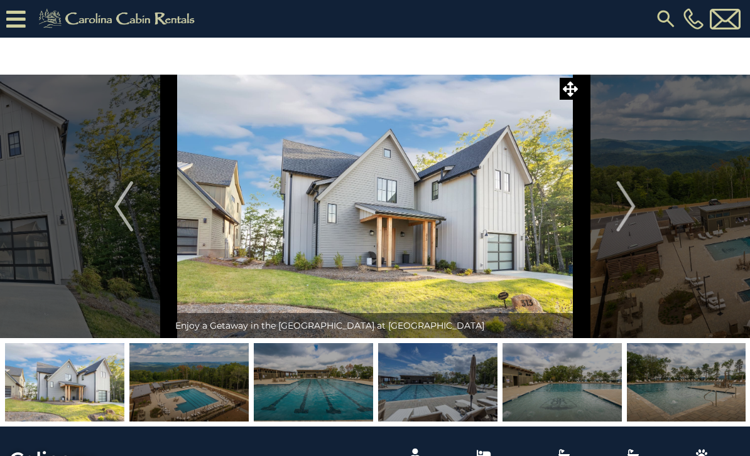
click at [611, 200] on button "Next" at bounding box center [626, 207] width 90 height 264
